Goal: Transaction & Acquisition: Purchase product/service

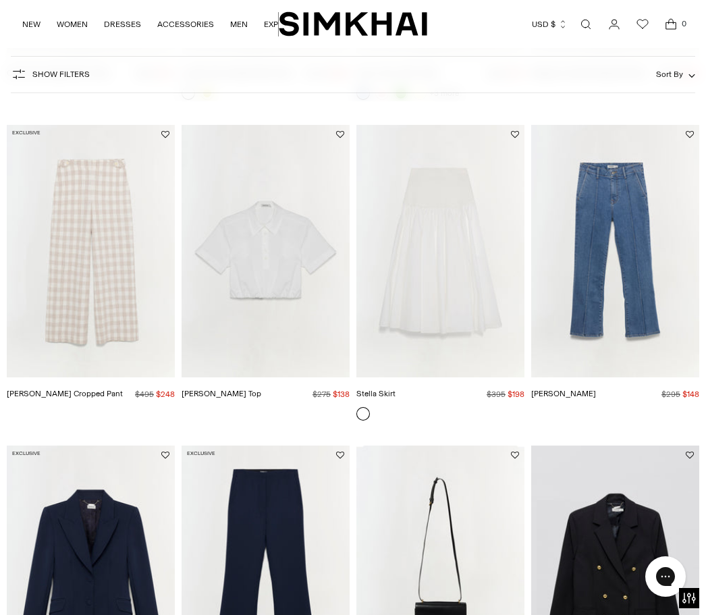
scroll to position [1004, 0]
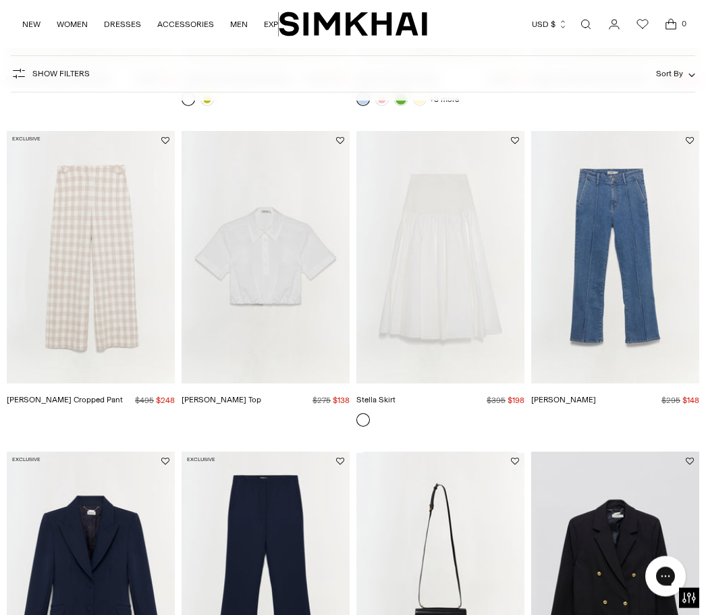
click at [460, 290] on img "Stella Skirt" at bounding box center [440, 258] width 168 height 252
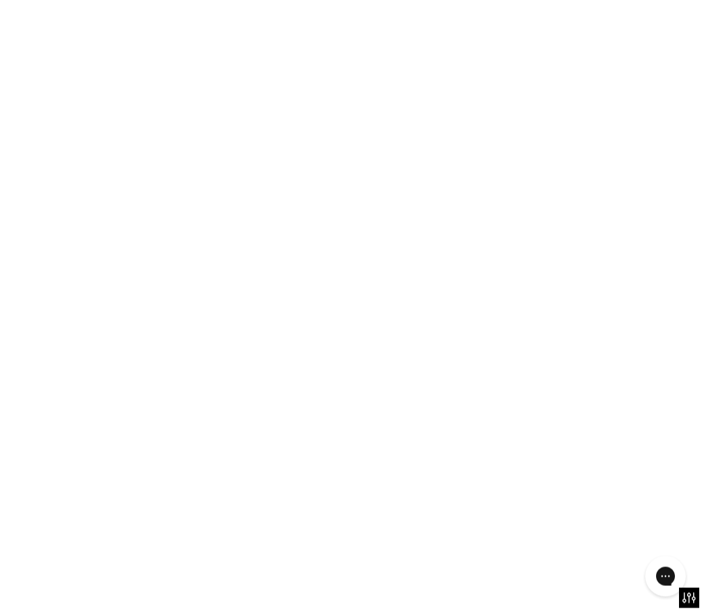
click at [460, 290] on img "Stella Skirt" at bounding box center [440, 258] width 168 height 252
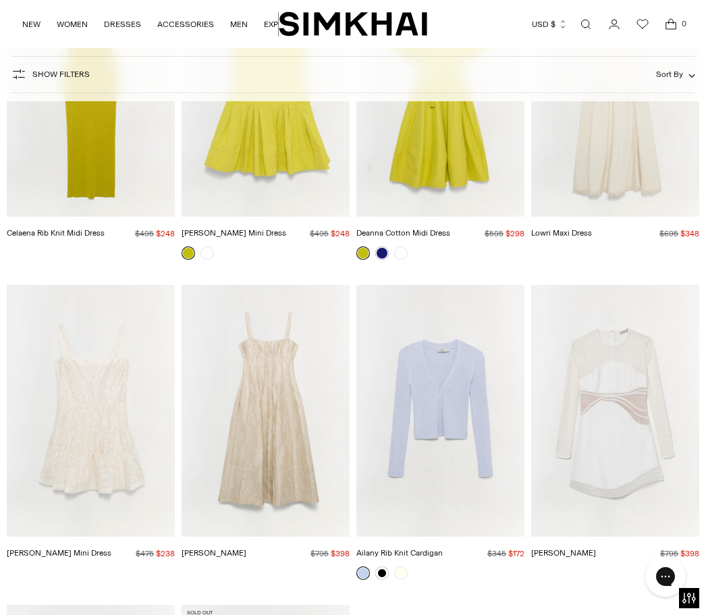
scroll to position [7545, 0]
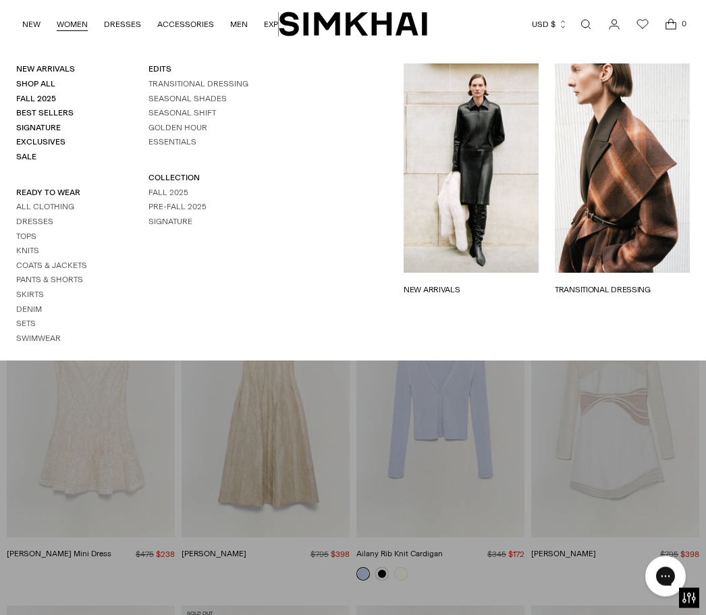
click at [75, 28] on link "WOMEN" at bounding box center [72, 24] width 31 height 30
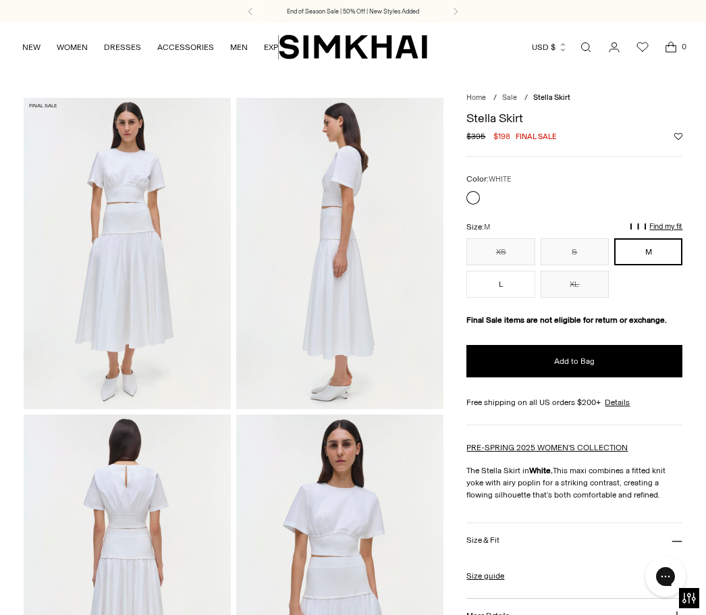
click at [169, 319] on img at bounding box center [127, 253] width 207 height 311
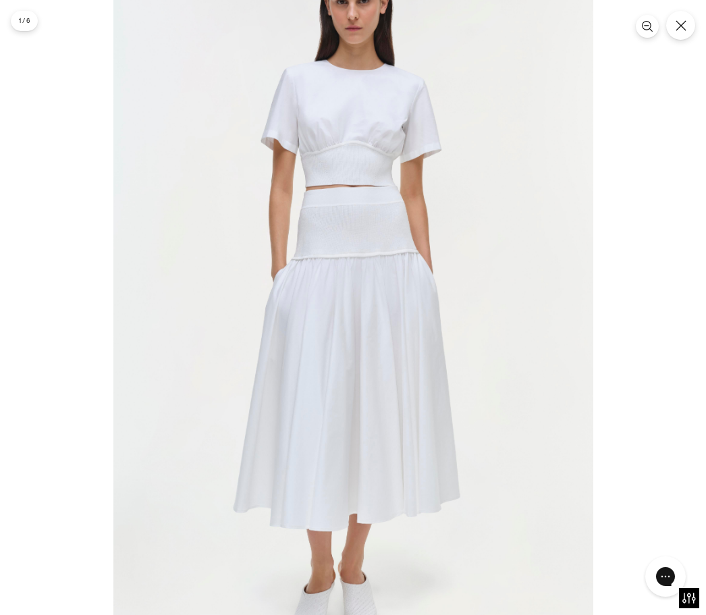
click at [700, 20] on div at bounding box center [353, 307] width 706 height 615
click at [676, 21] on icon "Close" at bounding box center [681, 25] width 10 height 10
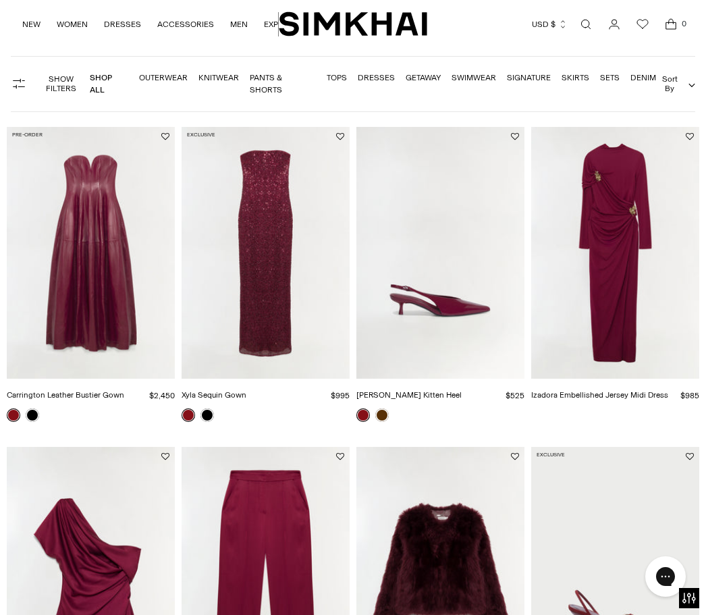
scroll to position [79, 0]
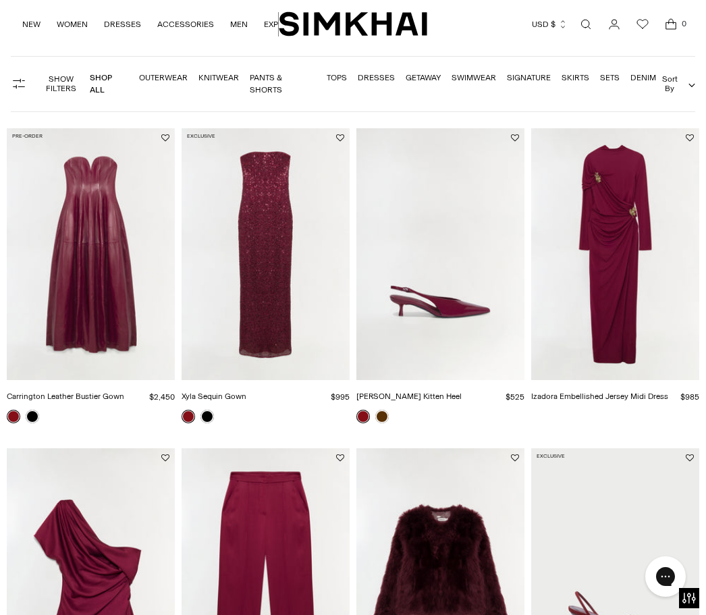
click at [632, 240] on img "Izadora Embellished Jersey Midi Dress" at bounding box center [615, 254] width 168 height 252
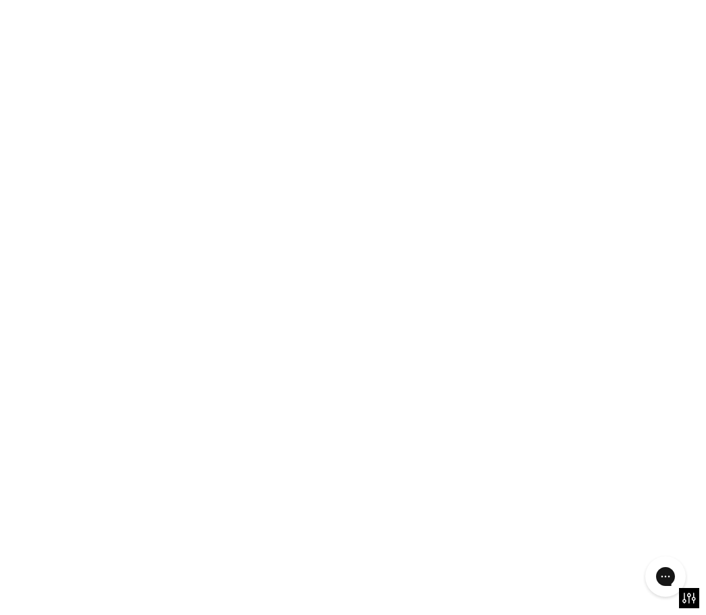
click at [632, 240] on img "Izadora Embellished Jersey Midi Dress" at bounding box center [615, 254] width 168 height 252
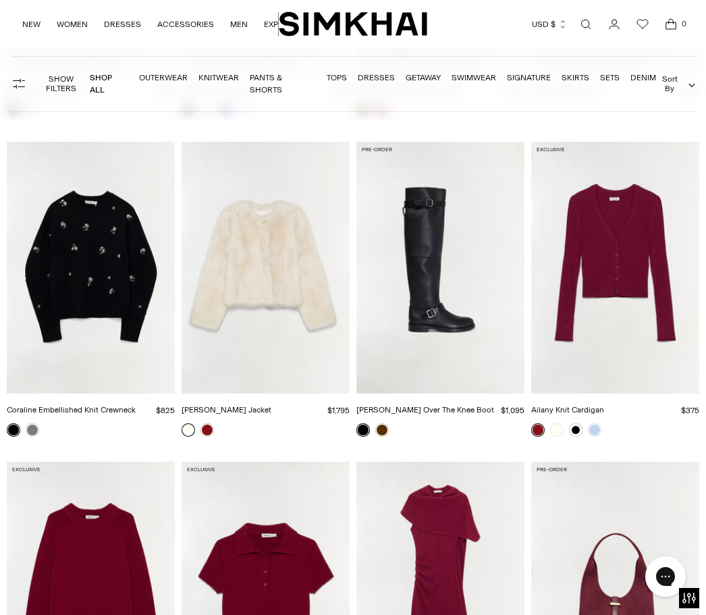
scroll to position [1681, 0]
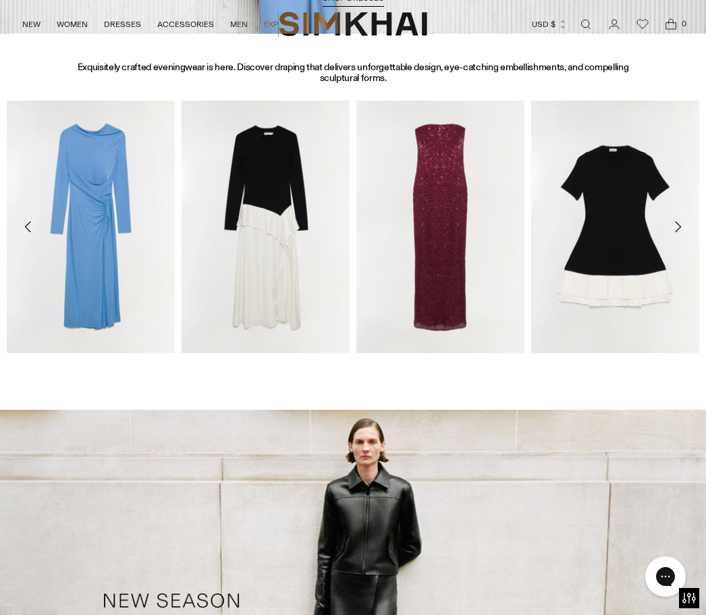
scroll to position [1114, 0]
click at [679, 225] on icon "Move to next carousel slide" at bounding box center [678, 227] width 16 height 16
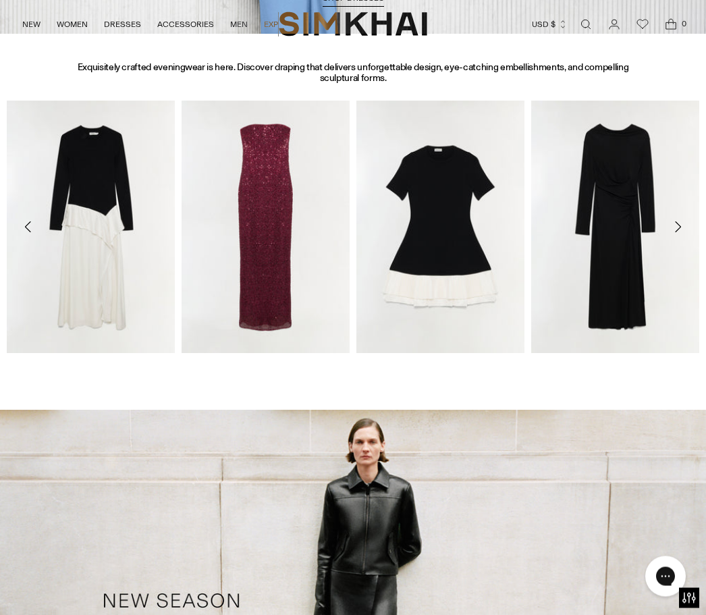
scroll to position [1114, 0]
click at [682, 229] on icon "Move to next carousel slide" at bounding box center [678, 227] width 16 height 16
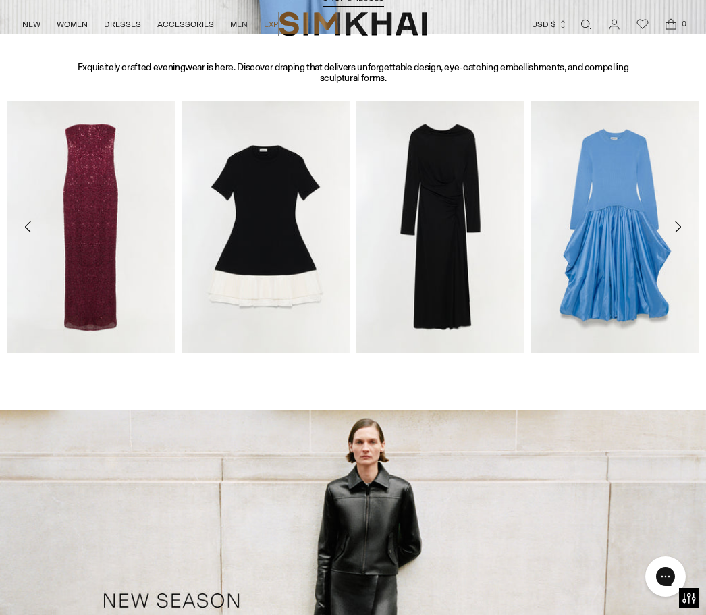
click at [680, 233] on icon "Move to next carousel slide" at bounding box center [678, 227] width 16 height 16
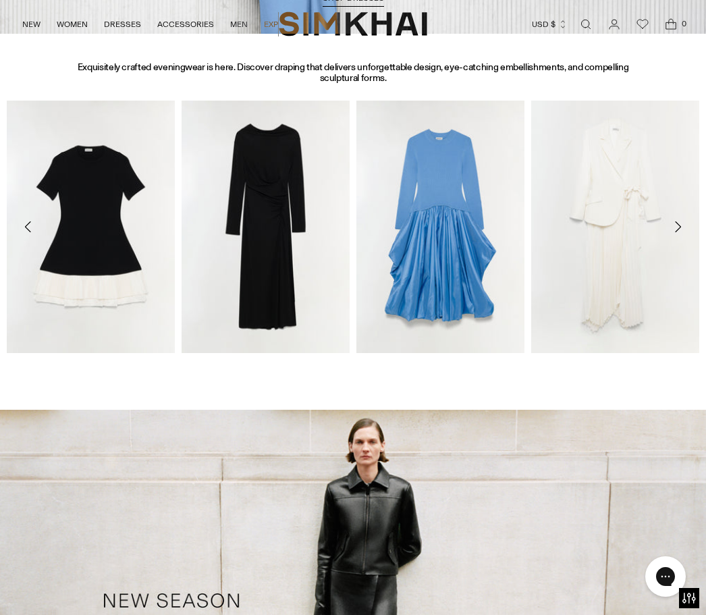
click at [682, 229] on icon "Move to next carousel slide" at bounding box center [678, 227] width 16 height 16
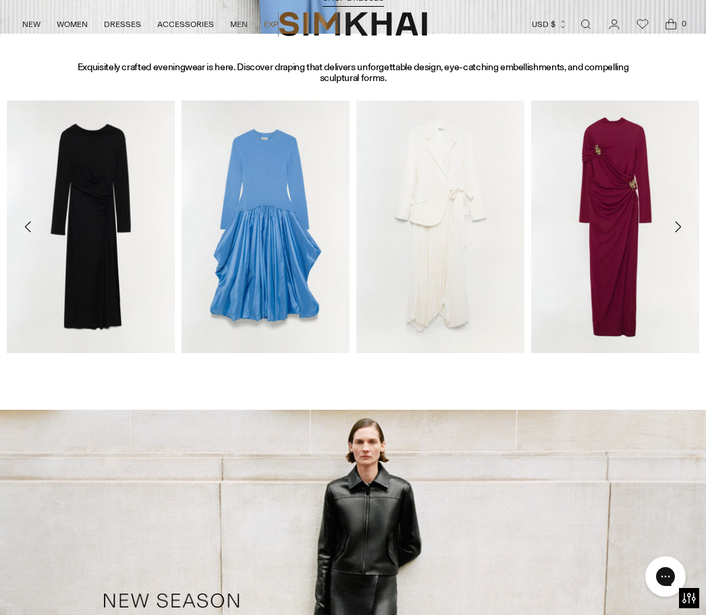
click at [677, 230] on icon "Move to next carousel slide" at bounding box center [678, 227] width 16 height 16
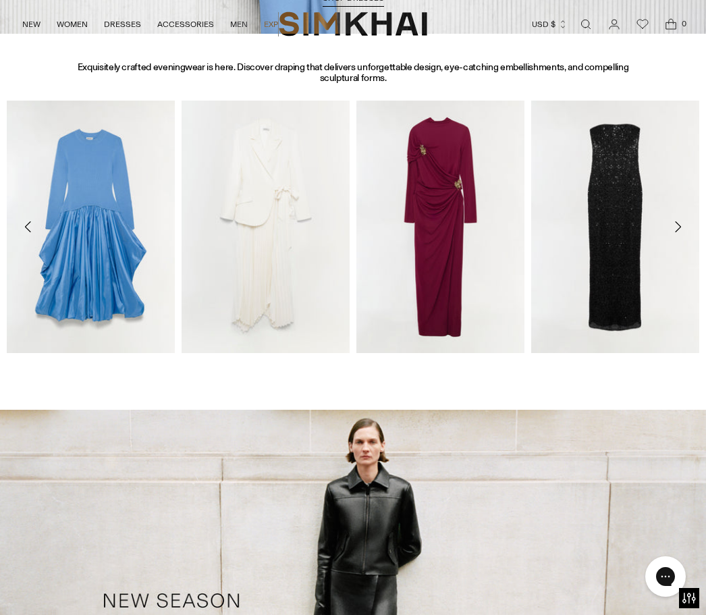
click at [680, 231] on icon "Move to next carousel slide" at bounding box center [678, 227] width 16 height 16
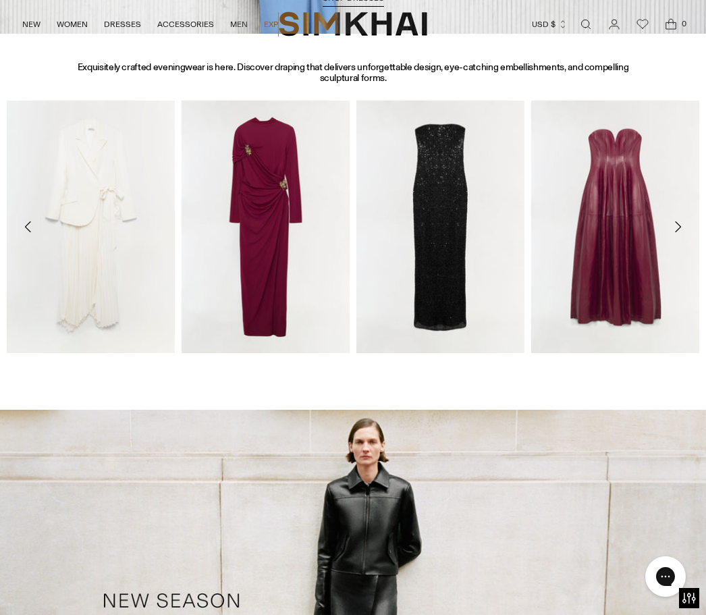
click at [677, 233] on icon "Move to next carousel slide" at bounding box center [678, 227] width 16 height 16
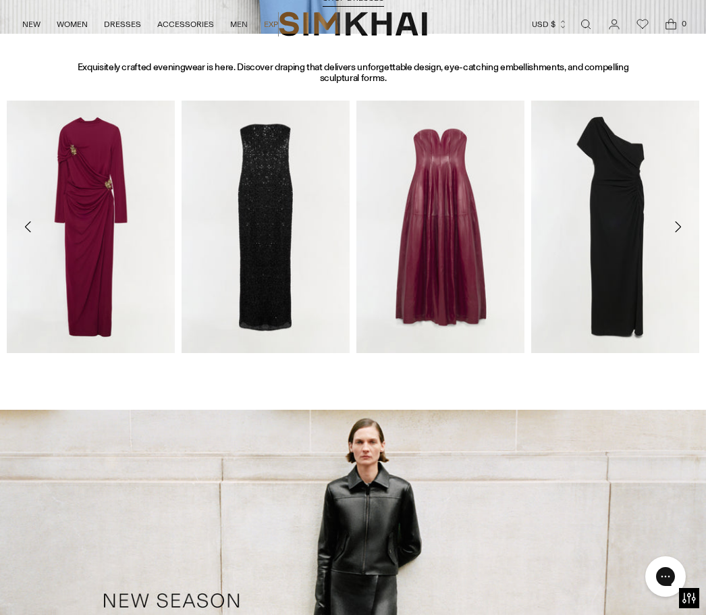
click at [680, 227] on icon "Move to next carousel slide" at bounding box center [678, 227] width 16 height 16
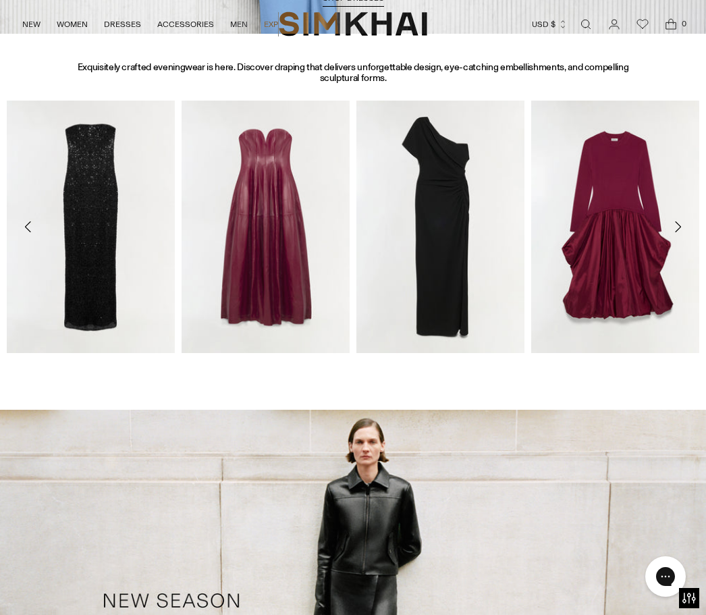
click at [680, 230] on icon "Move to next carousel slide" at bounding box center [678, 227] width 16 height 16
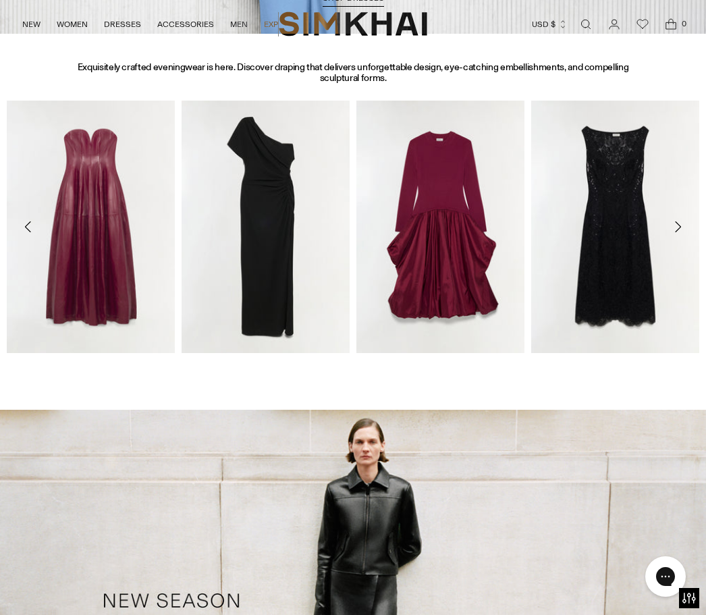
click at [685, 227] on icon "Move to next carousel slide" at bounding box center [678, 227] width 16 height 16
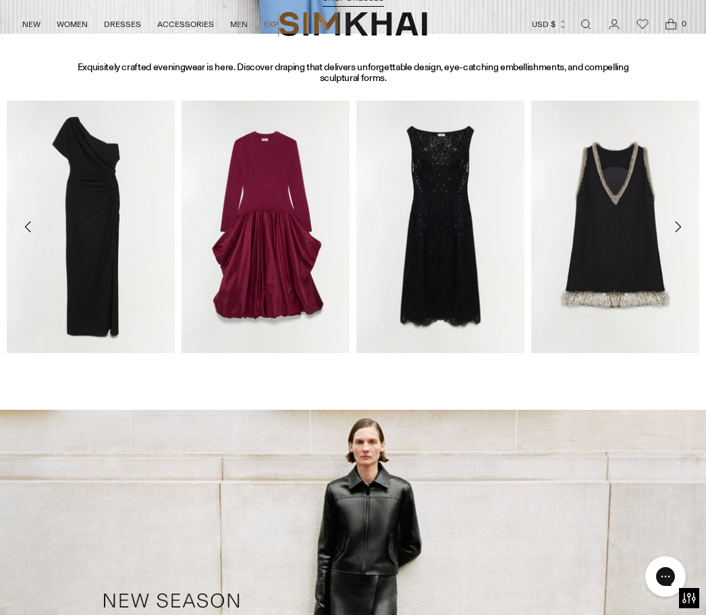
click at [683, 226] on icon "Move to next carousel slide" at bounding box center [678, 227] width 16 height 16
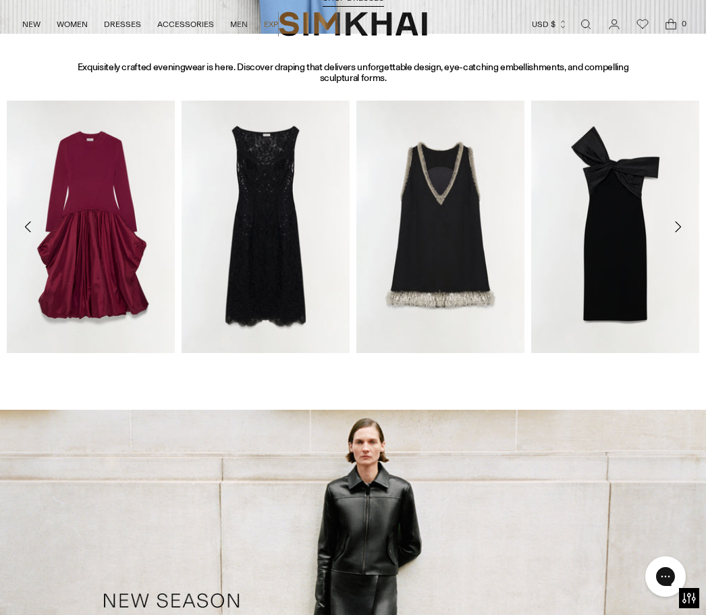
click at [687, 232] on button "Move to next carousel slide" at bounding box center [678, 227] width 30 height 30
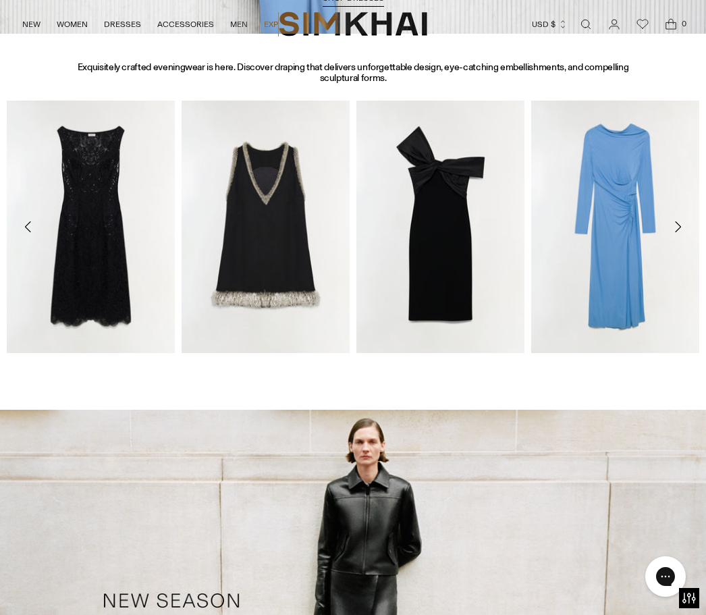
click at [686, 227] on button "Move to next carousel slide" at bounding box center [678, 227] width 30 height 30
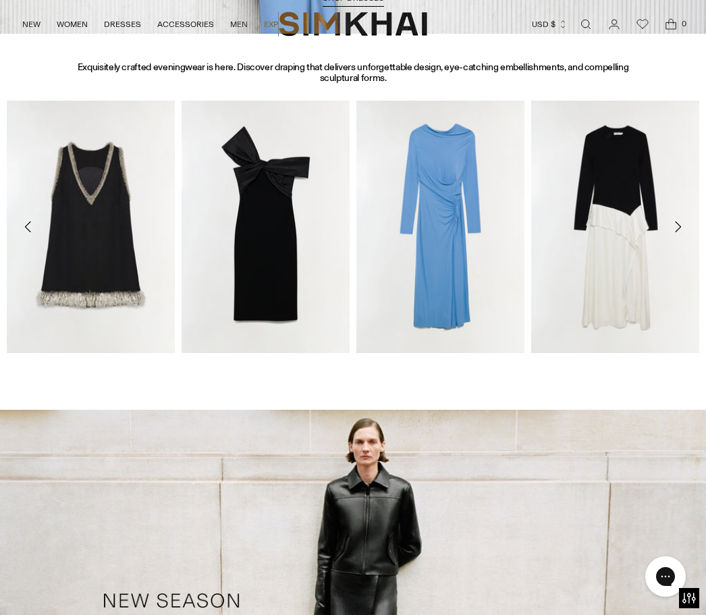
click at [686, 220] on button "Move to next carousel slide" at bounding box center [678, 227] width 30 height 30
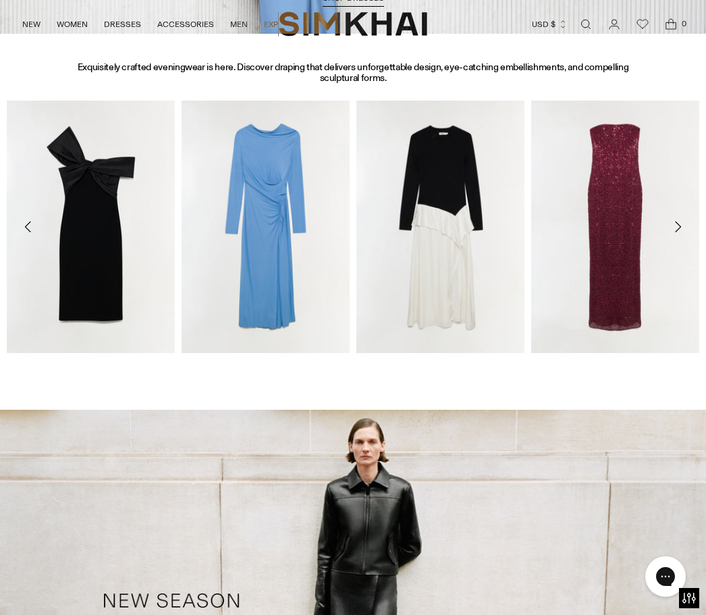
click at [684, 231] on icon "Move to next carousel slide" at bounding box center [678, 227] width 16 height 16
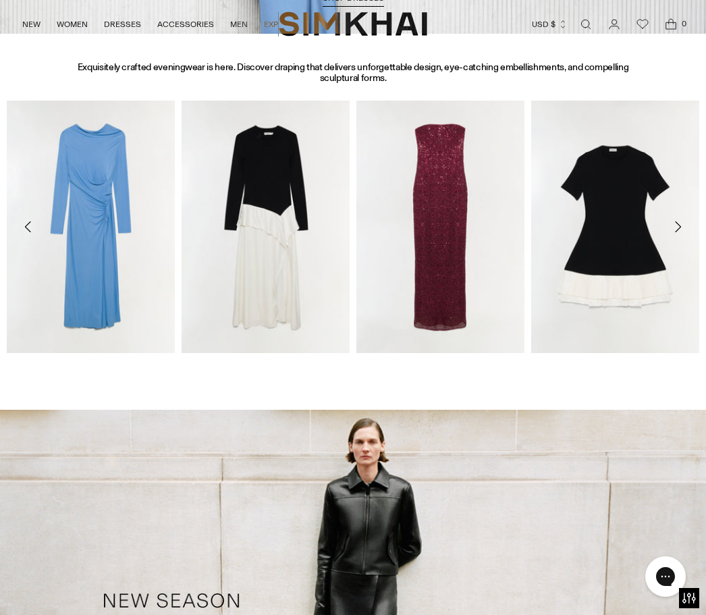
click at [687, 229] on button "Move to next carousel slide" at bounding box center [678, 227] width 30 height 30
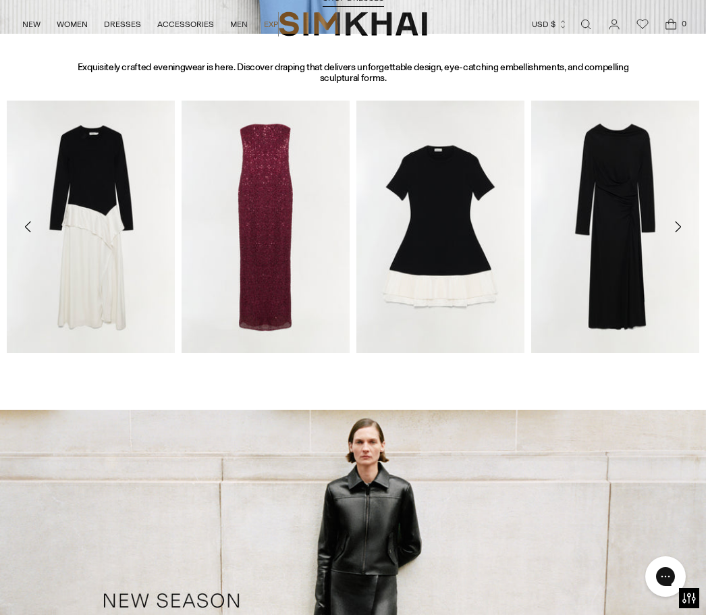
click at [687, 229] on button "Move to next carousel slide" at bounding box center [678, 227] width 30 height 30
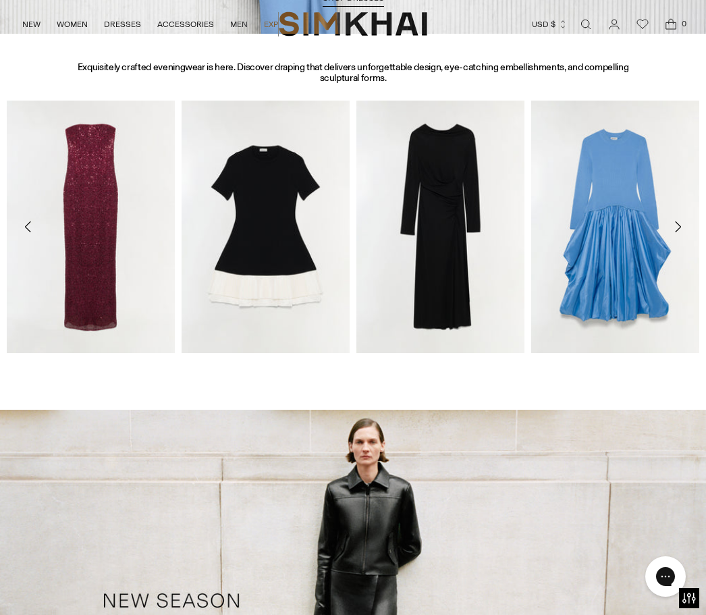
click at [685, 233] on icon "Move to next carousel slide" at bounding box center [678, 227] width 16 height 16
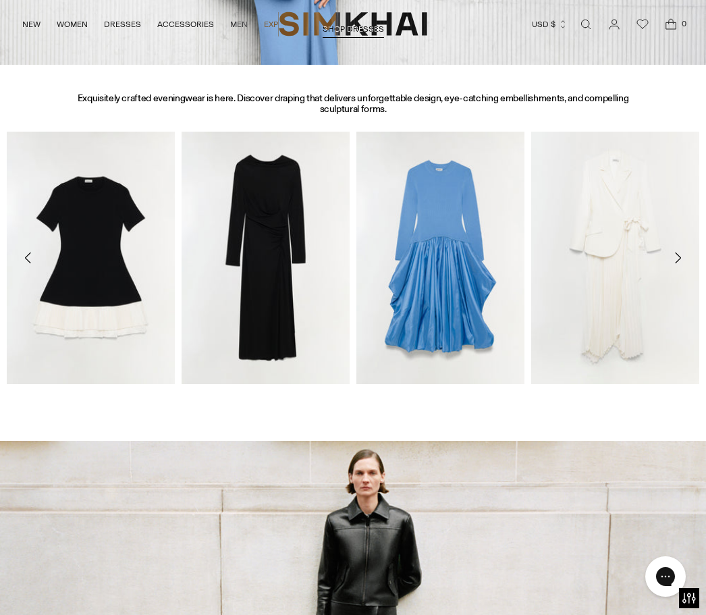
scroll to position [1081, 0]
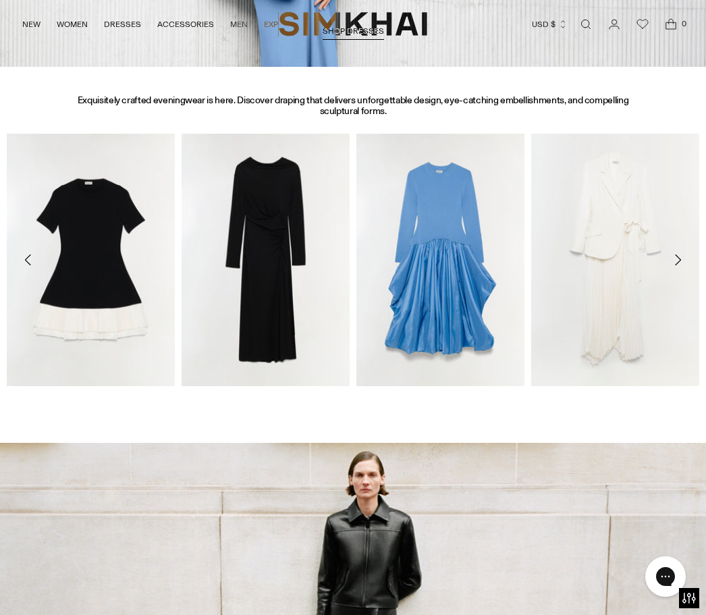
click at [688, 263] on button "Move to next carousel slide" at bounding box center [678, 260] width 30 height 30
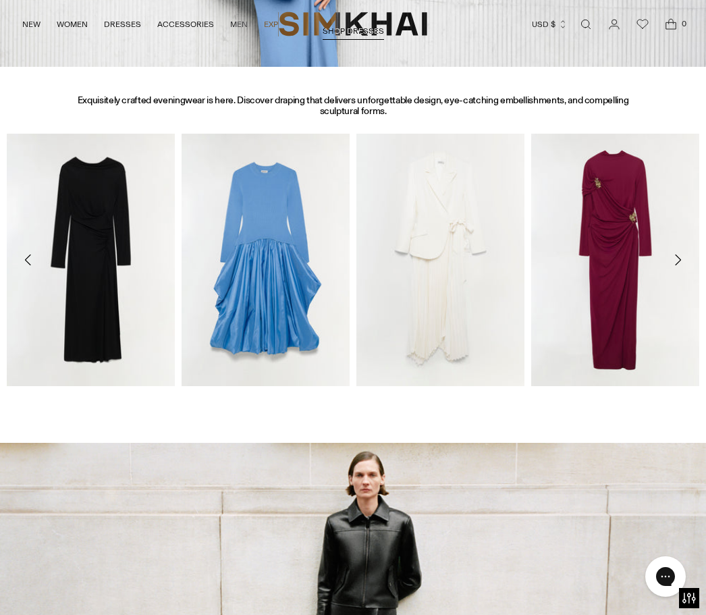
click at [686, 260] on button "Move to next carousel slide" at bounding box center [678, 260] width 30 height 30
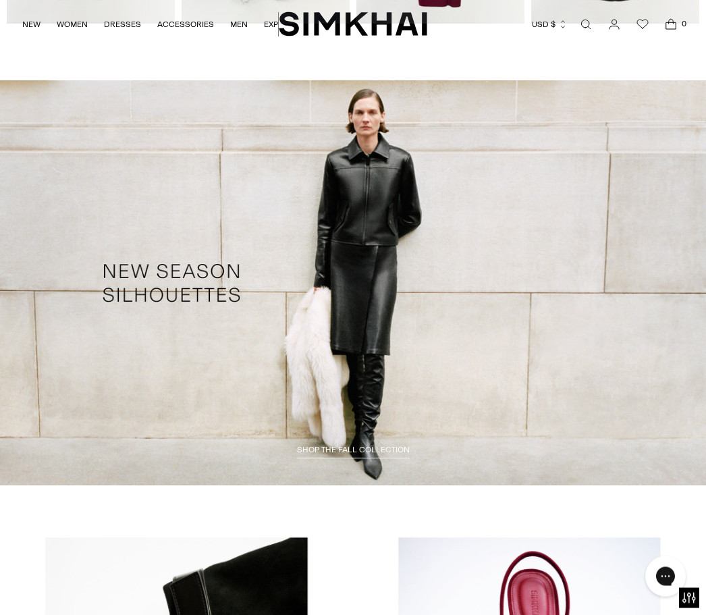
scroll to position [1444, 0]
click at [359, 452] on span "SHOP THE FALL COLLECTION" at bounding box center [353, 449] width 113 height 9
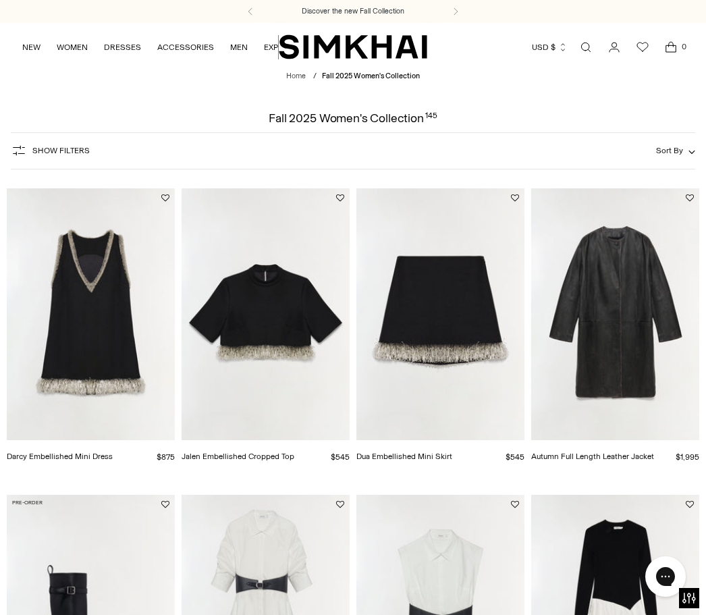
click at [583, 51] on icon "Open search modal" at bounding box center [585, 47] width 15 height 11
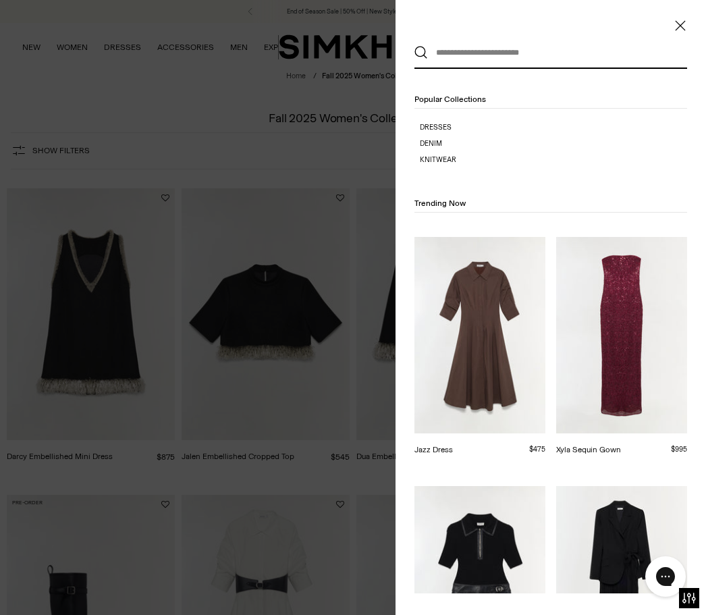
click at [560, 65] on input "text" at bounding box center [548, 53] width 240 height 30
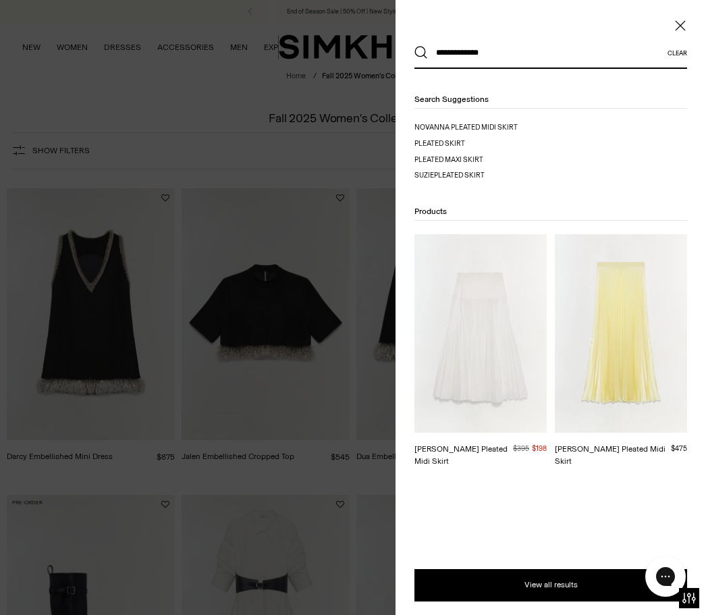
type input "**********"
click at [421, 53] on button "Search" at bounding box center [420, 52] width 13 height 13
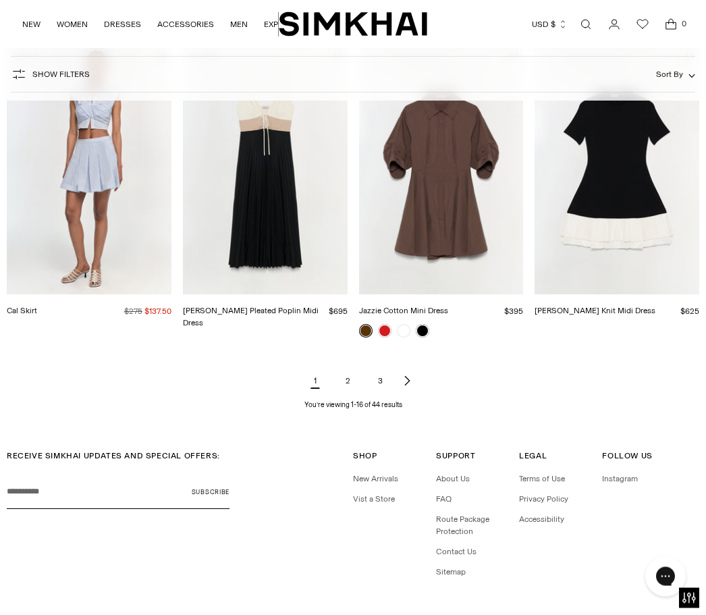
scroll to position [1186, 0]
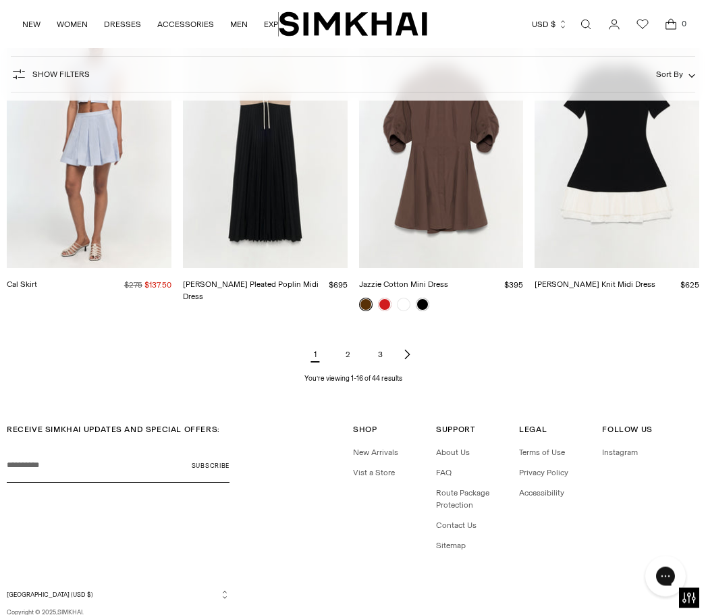
click at [352, 358] on link "2" at bounding box center [347, 355] width 27 height 27
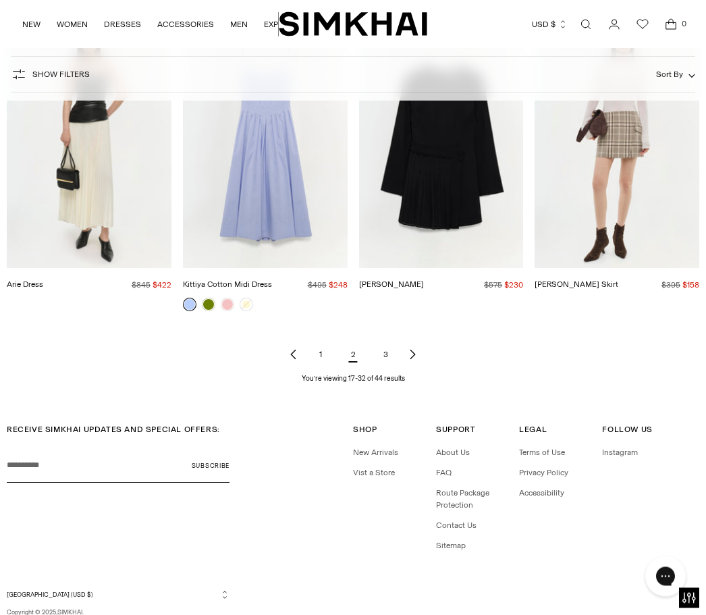
scroll to position [1186, 0]
click at [396, 353] on link "3" at bounding box center [385, 355] width 27 height 27
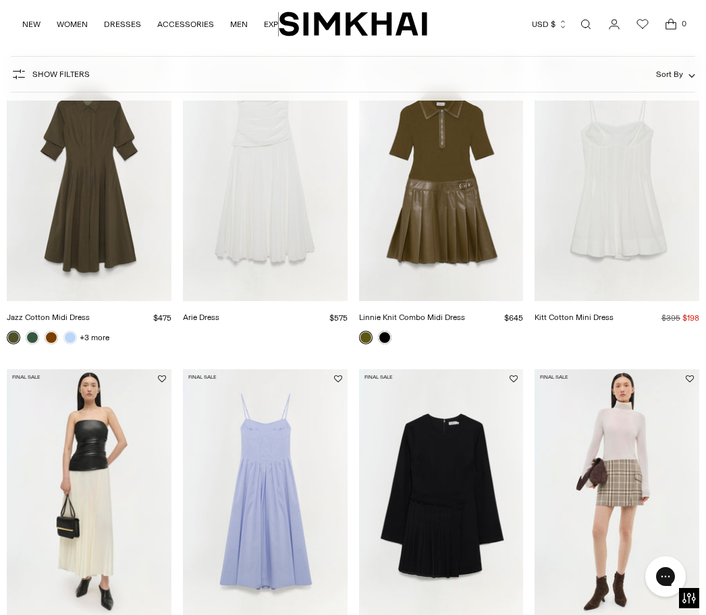
scroll to position [824, 0]
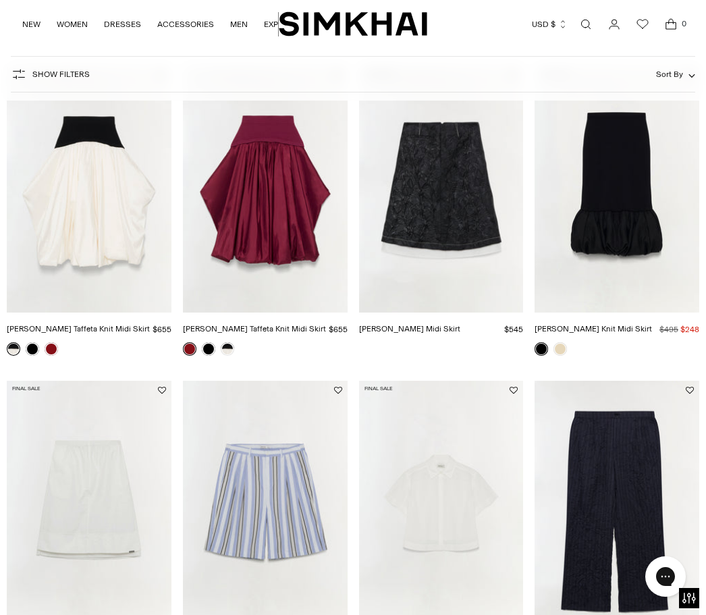
scroll to position [519, 0]
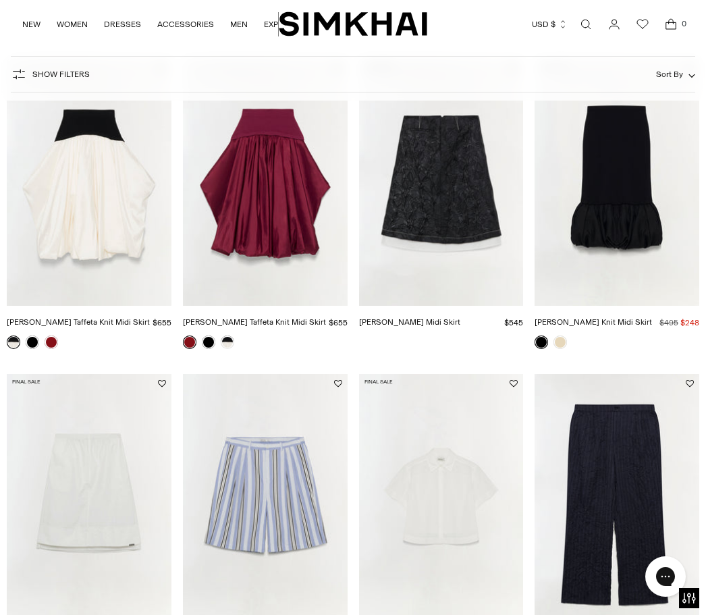
click at [634, 531] on img "Hank Double Pleat Pants" at bounding box center [617, 497] width 165 height 247
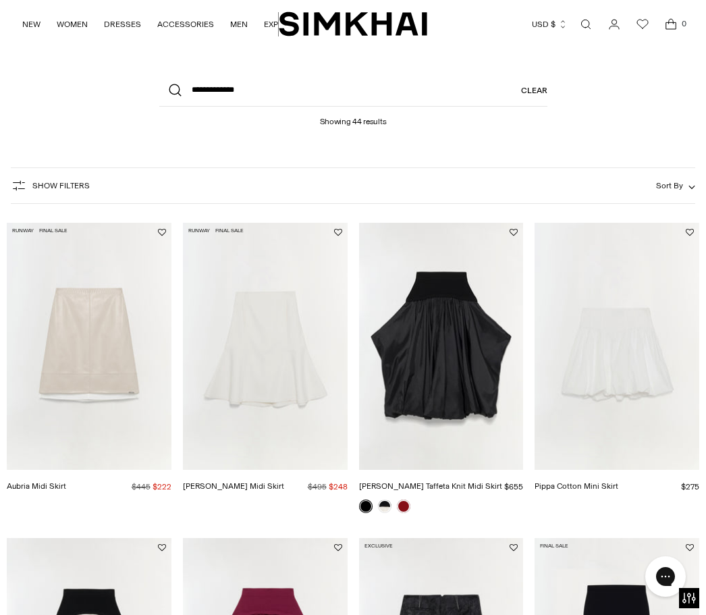
scroll to position [0, 0]
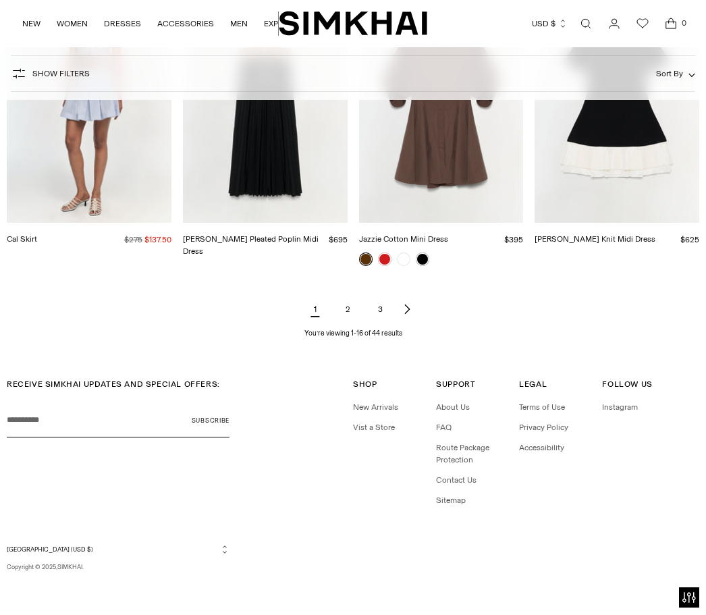
scroll to position [1232, 0]
